Goal: Go to known website: Access a specific website the user already knows

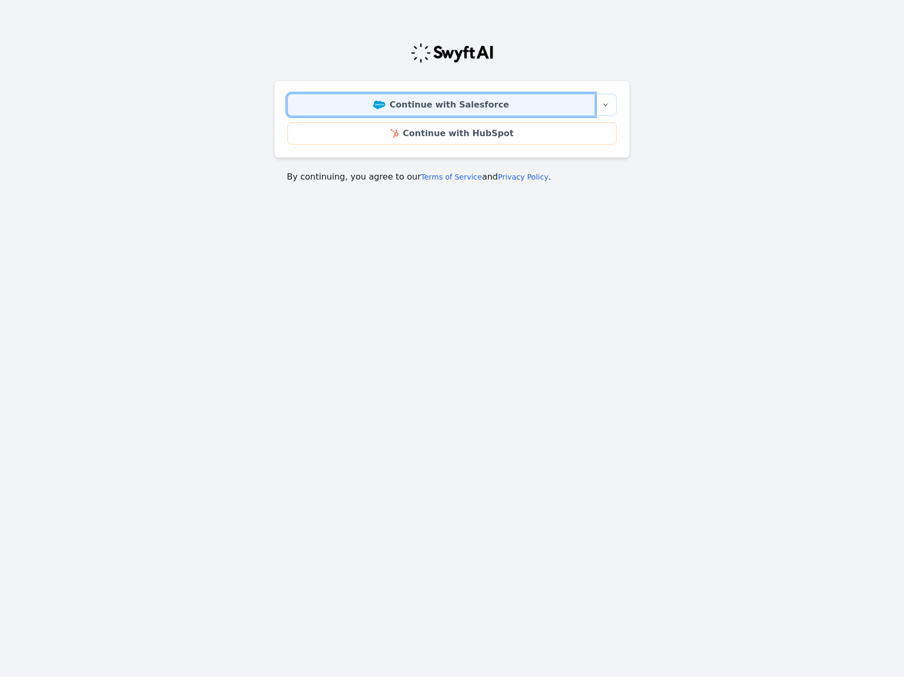
click at [488, 105] on link "Continue with Salesforce" at bounding box center [442, 105] width 308 height 22
click at [513, 109] on link "Continue with Salesforce" at bounding box center [442, 105] width 308 height 22
